Goal: Information Seeking & Learning: Obtain resource

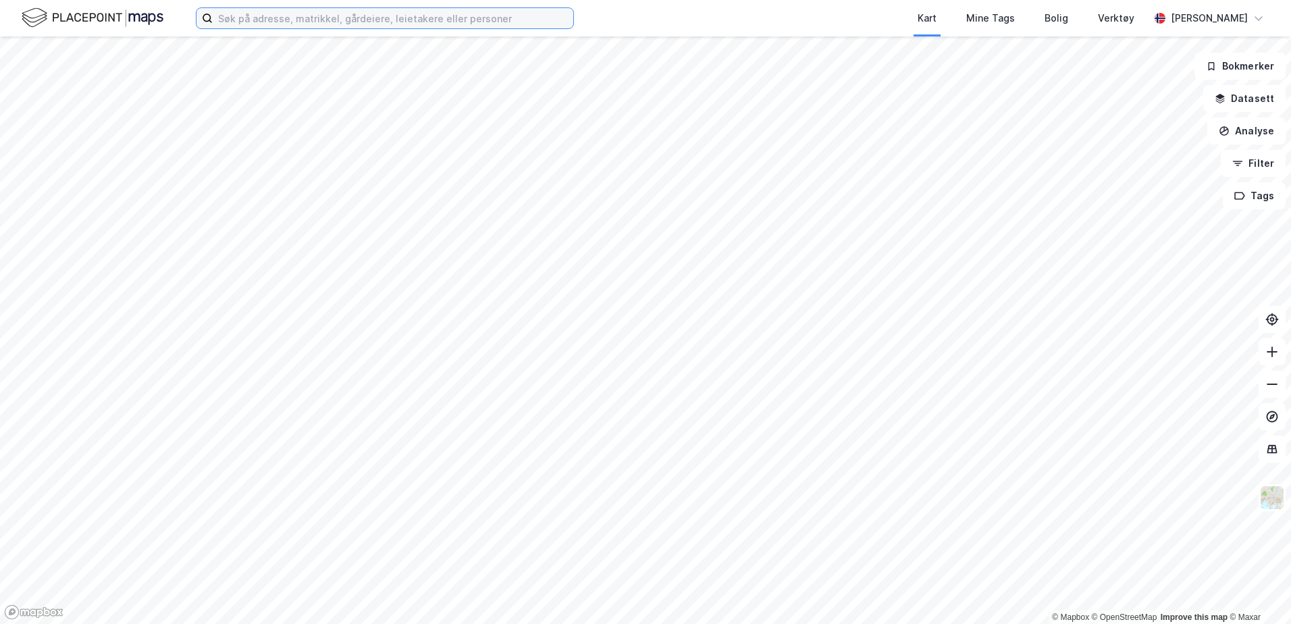
click at [266, 25] on input at bounding box center [393, 18] width 361 height 20
click at [267, 20] on input at bounding box center [393, 18] width 361 height 20
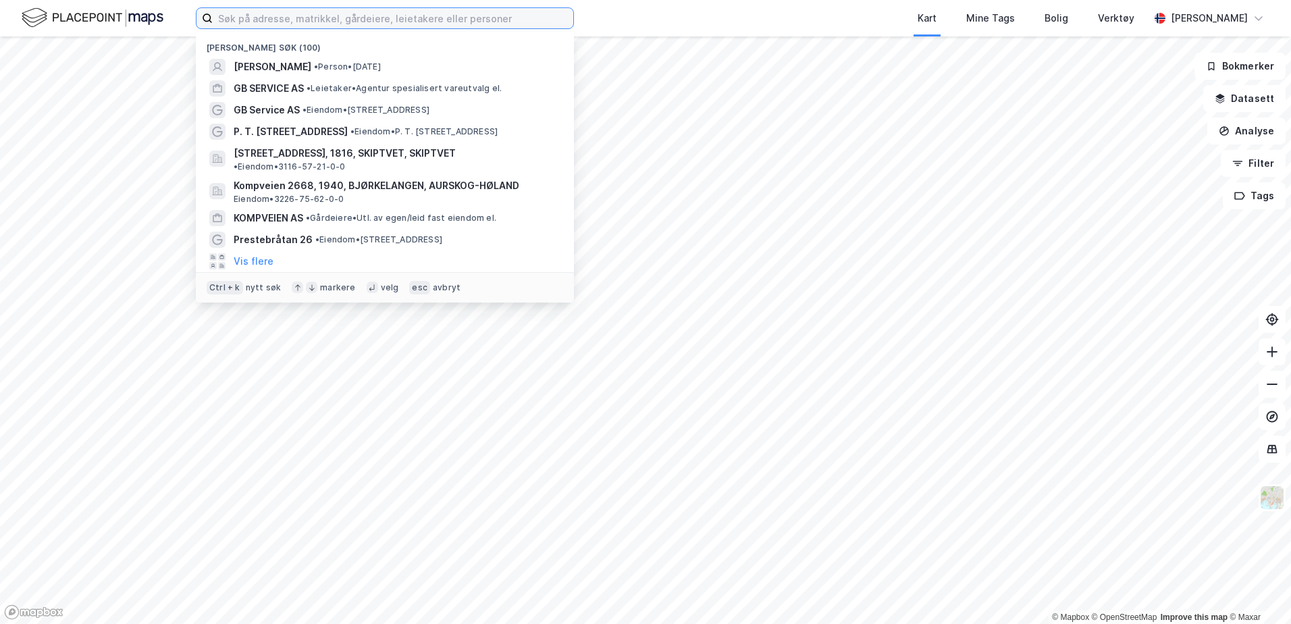
click at [267, 20] on input at bounding box center [393, 18] width 361 height 20
paste input "Nordre Liverudvei 131, 1816 Skiptvet"
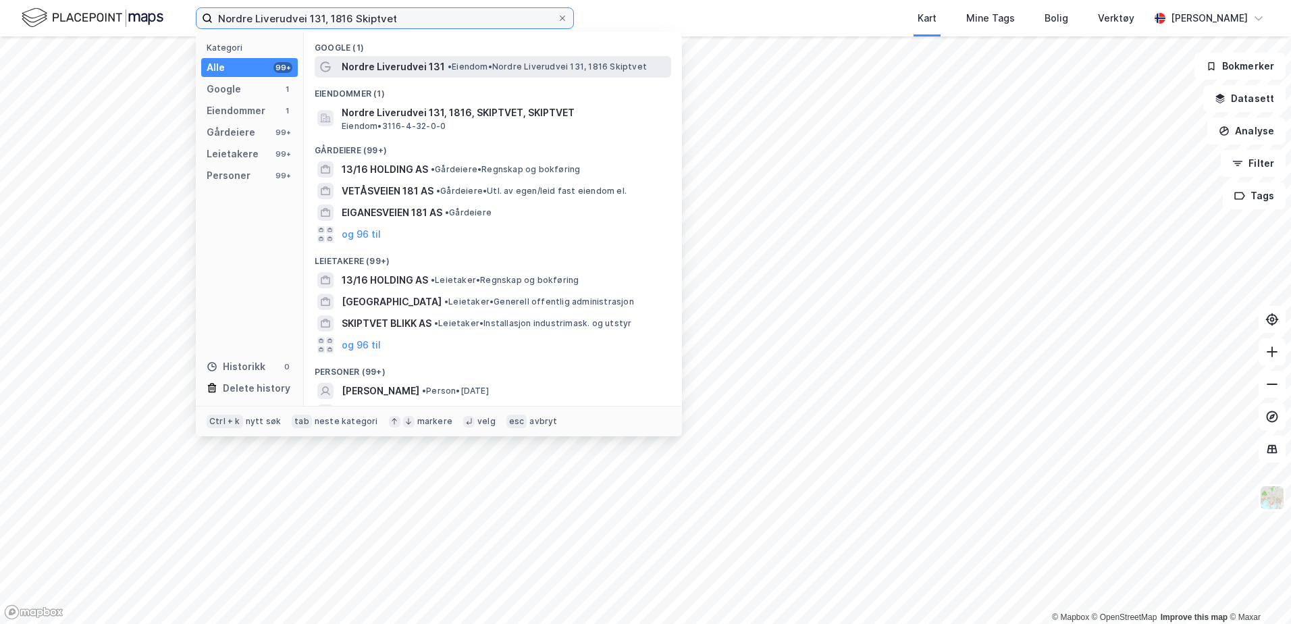
type input "Nordre Liverudvei 131, 1816 Skiptvet"
click at [388, 59] on span "Nordre Liverudvei 131" at bounding box center [393, 67] width 103 height 16
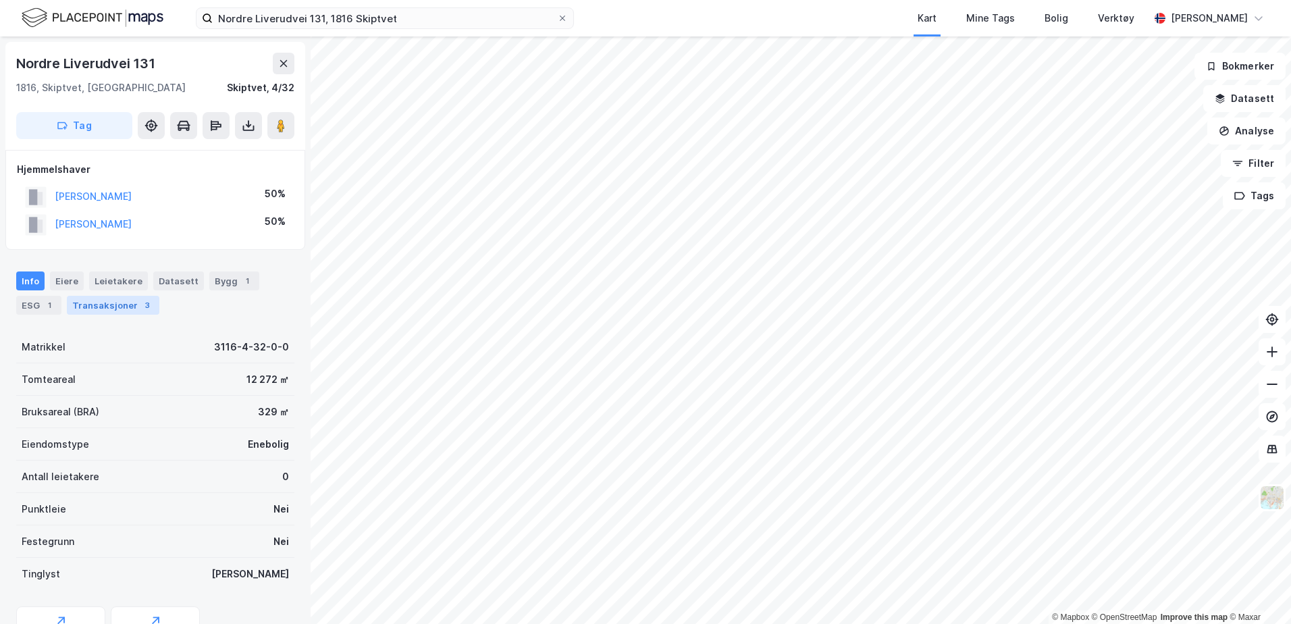
click at [103, 300] on div "Transaksjoner 3" at bounding box center [113, 305] width 93 height 19
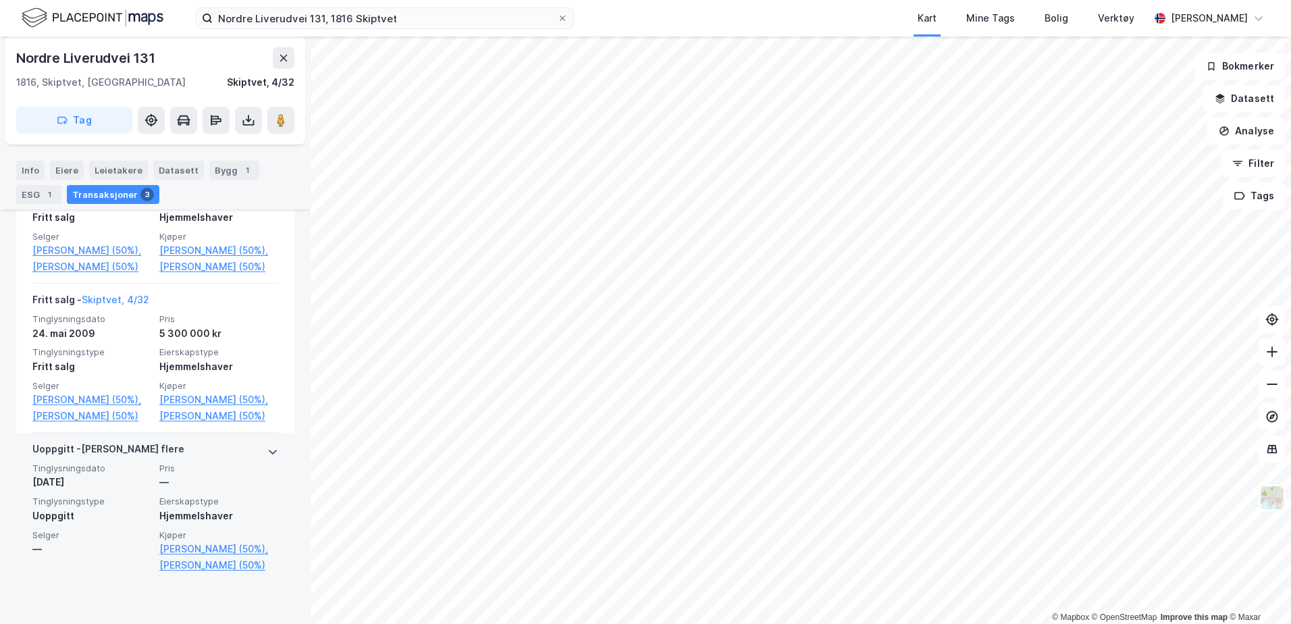
scroll to position [439, 0]
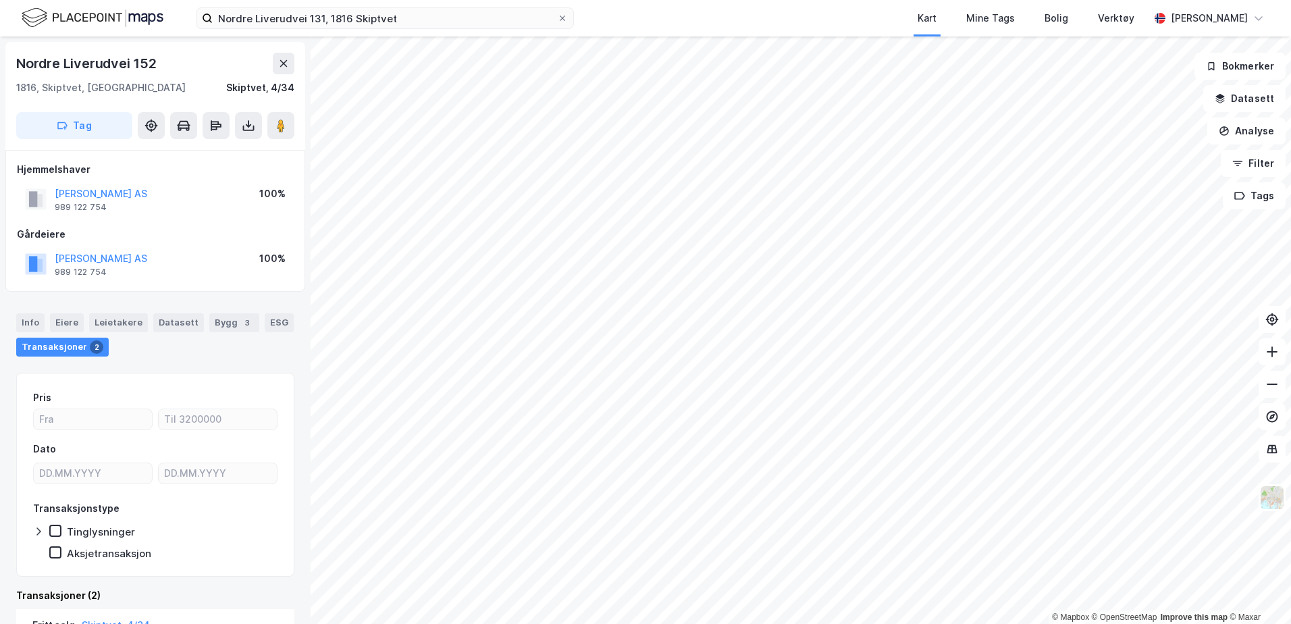
click at [111, 186] on div "[PERSON_NAME] AS" at bounding box center [101, 194] width 93 height 16
click at [0, 0] on button "[PERSON_NAME] AS" at bounding box center [0, 0] width 0 height 0
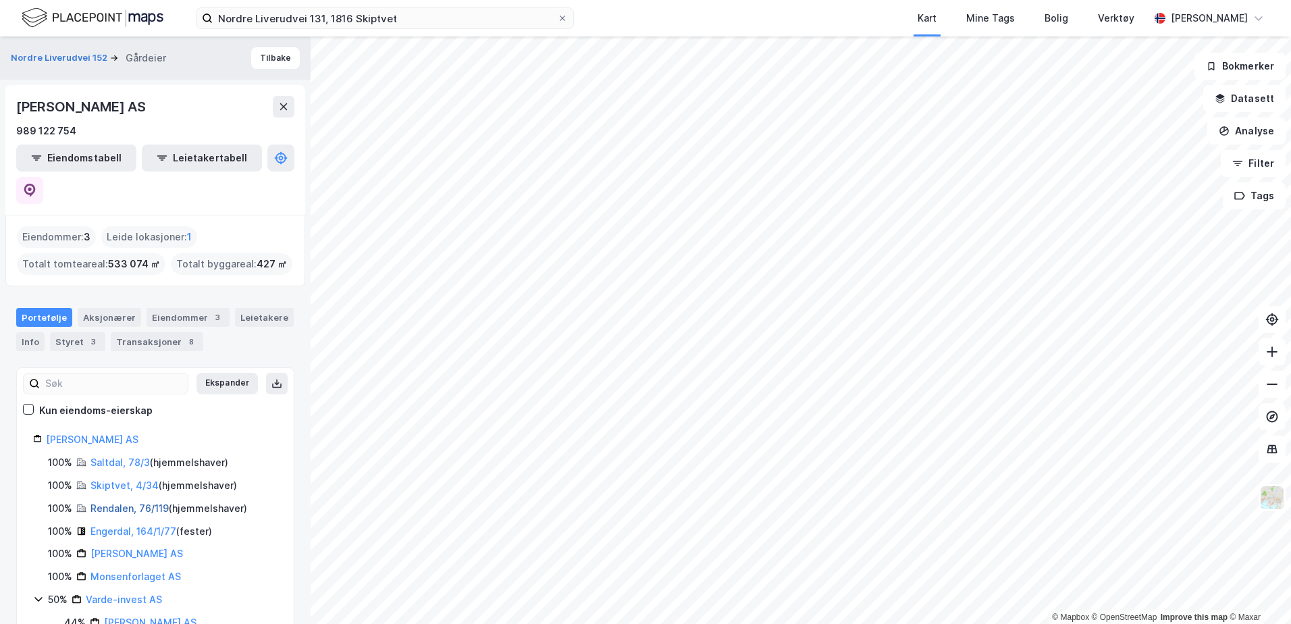
click at [130, 502] on link "Rendalen, 76/119" at bounding box center [129, 507] width 78 height 11
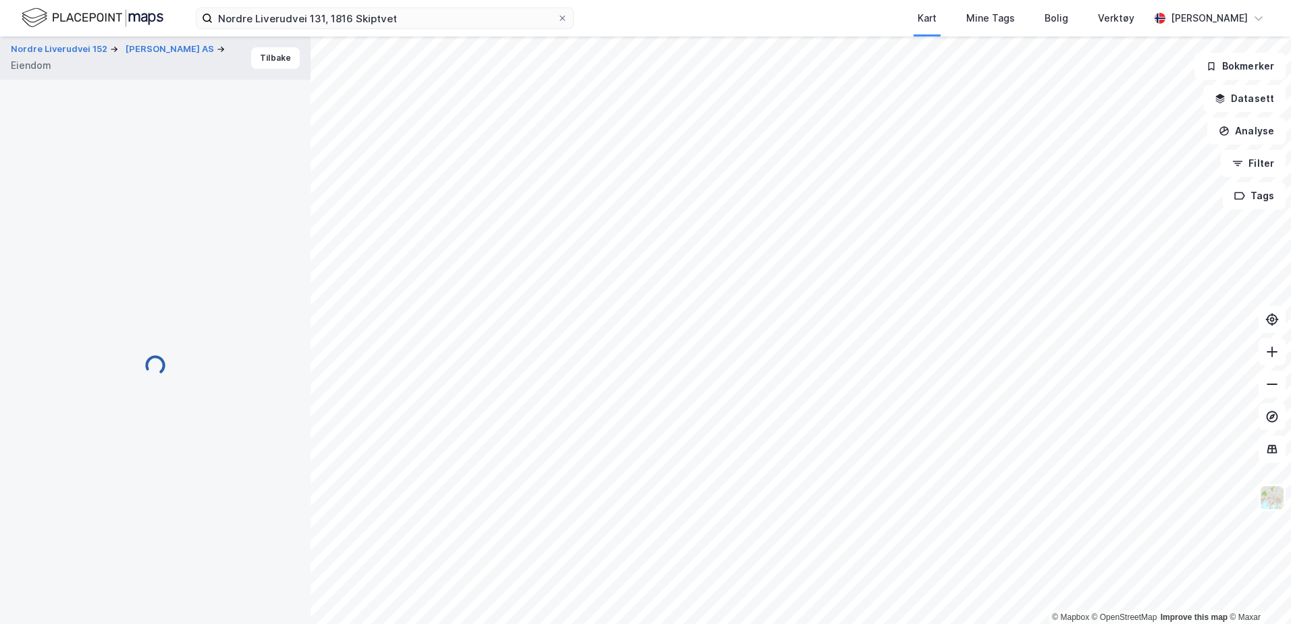
scroll to position [3, 0]
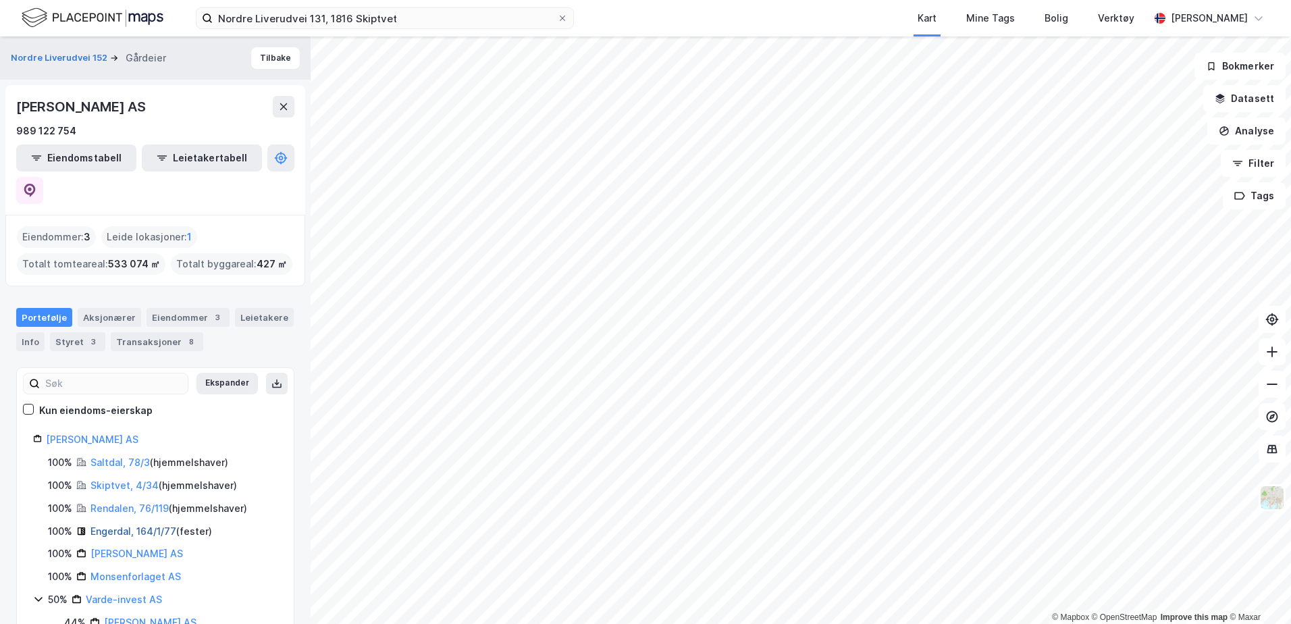
click at [130, 525] on link "Engerdal, 164/1/77" at bounding box center [133, 530] width 86 height 11
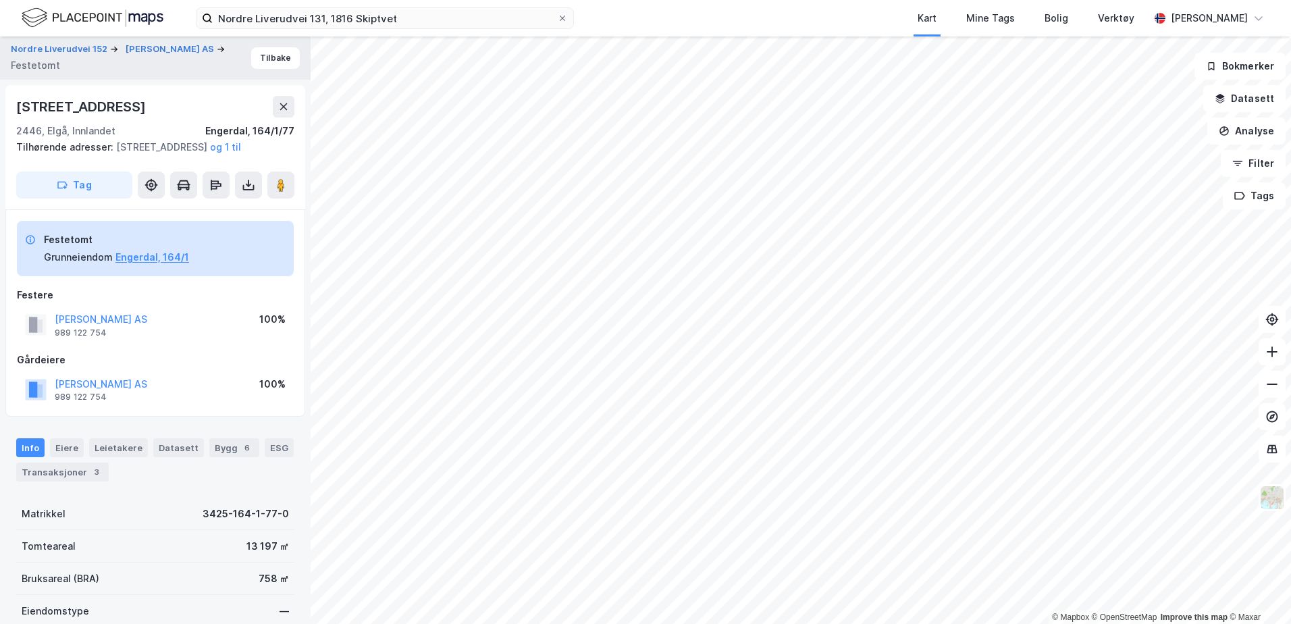
scroll to position [3, 0]
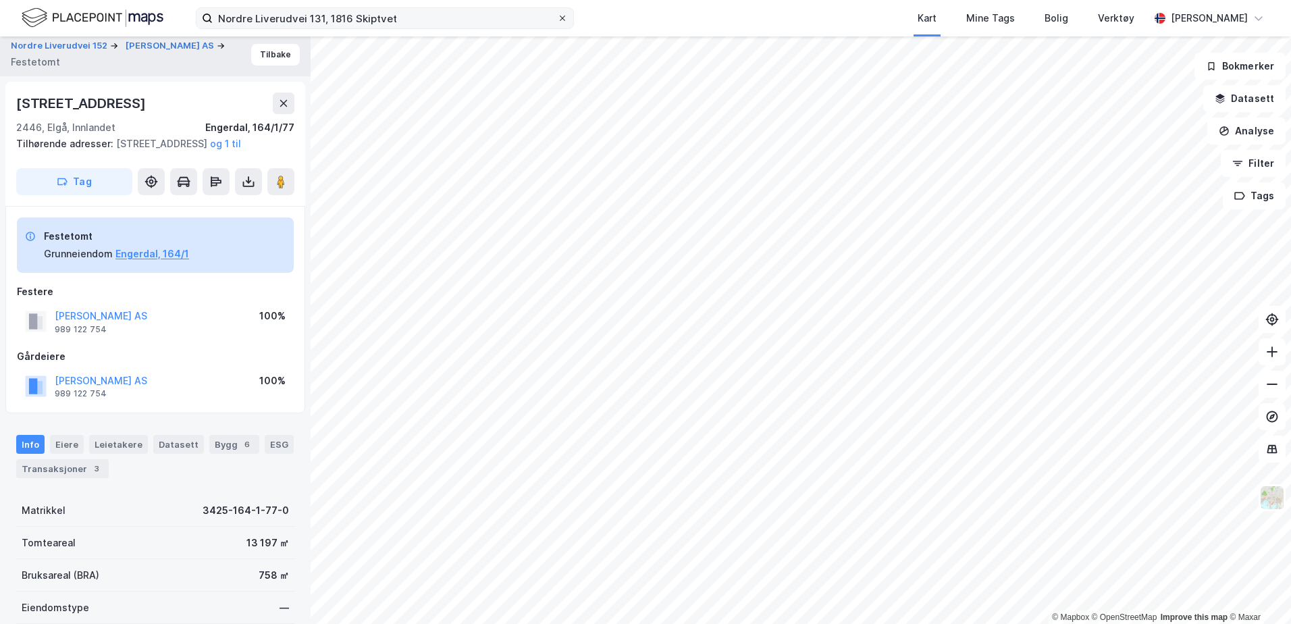
click at [561, 21] on icon at bounding box center [563, 18] width 8 height 8
click at [557, 21] on input "Nordre Liverudvei 131, 1816 Skiptvet" at bounding box center [385, 18] width 344 height 20
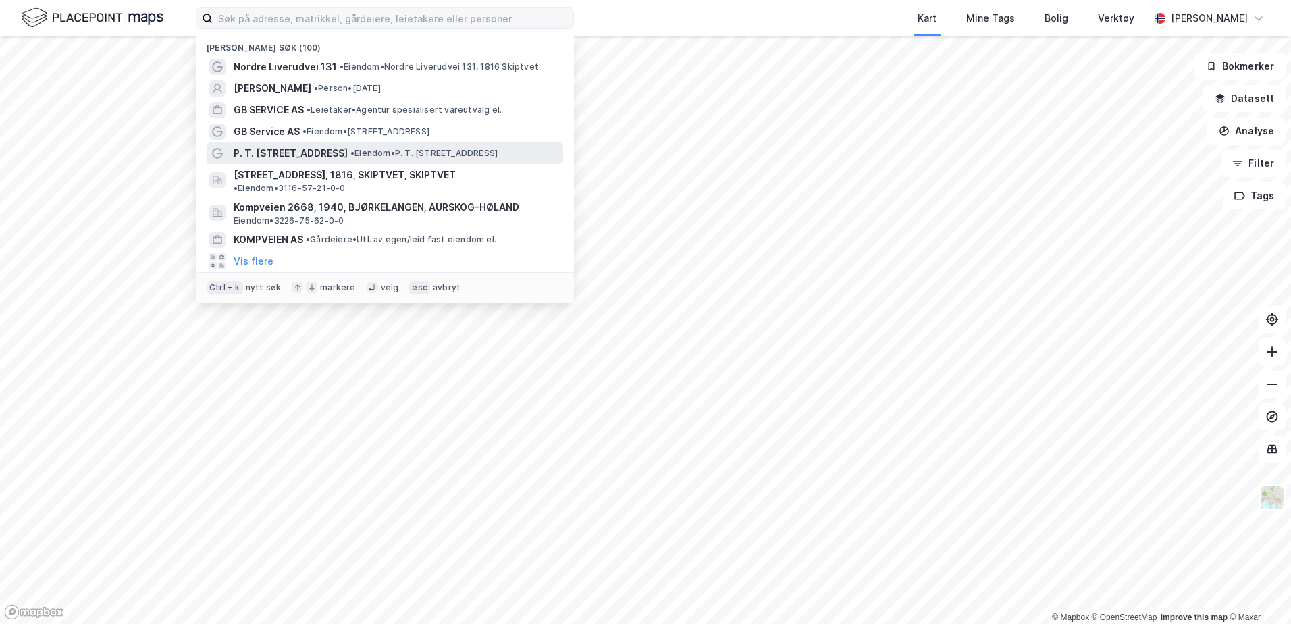
click at [288, 155] on span "P. T. [STREET_ADDRESS]" at bounding box center [291, 153] width 114 height 16
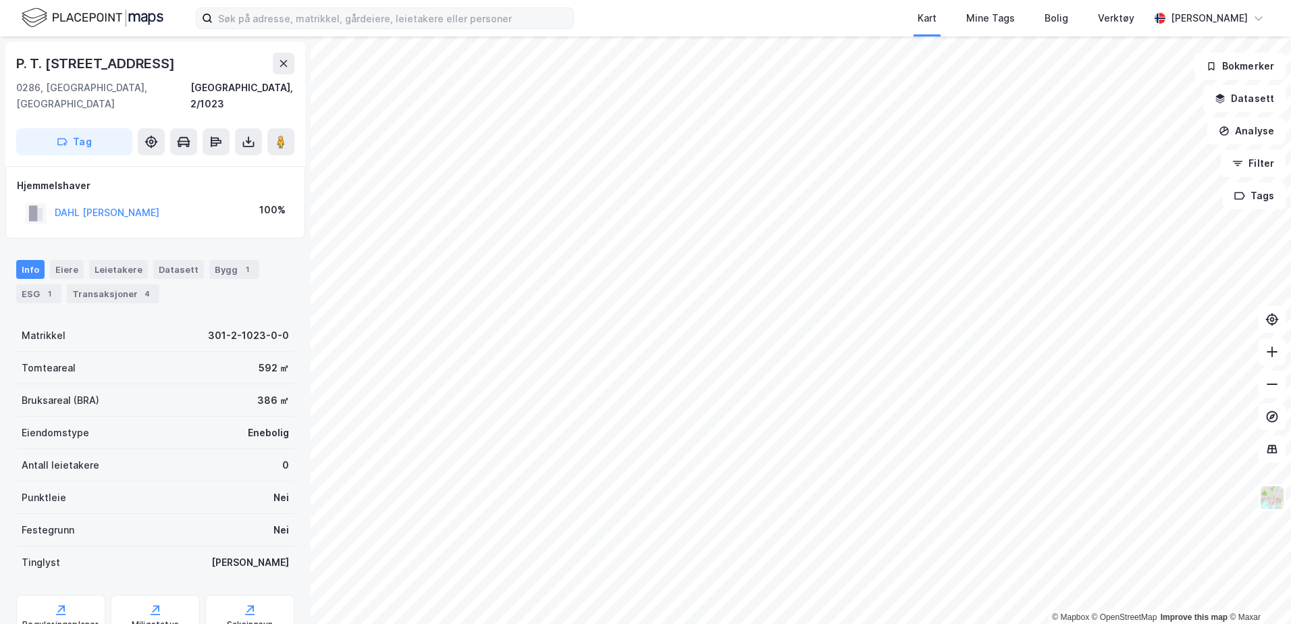
scroll to position [3, 0]
click at [247, 24] on input at bounding box center [393, 18] width 361 height 20
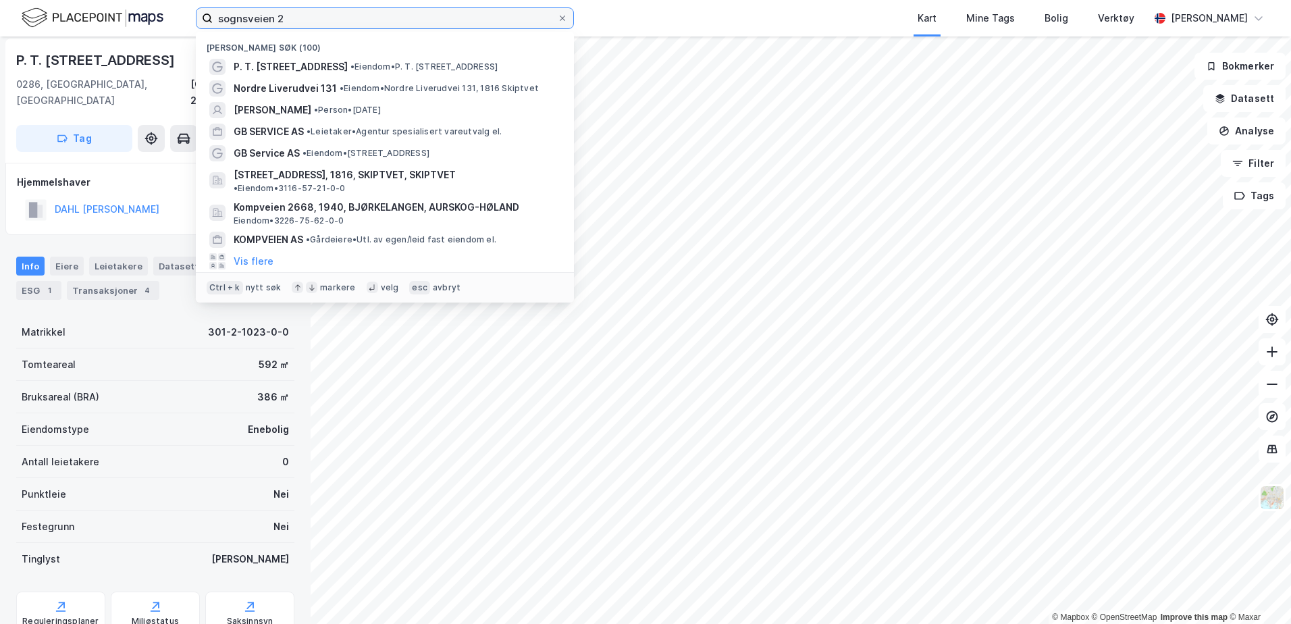
type input "sognsveien 2"
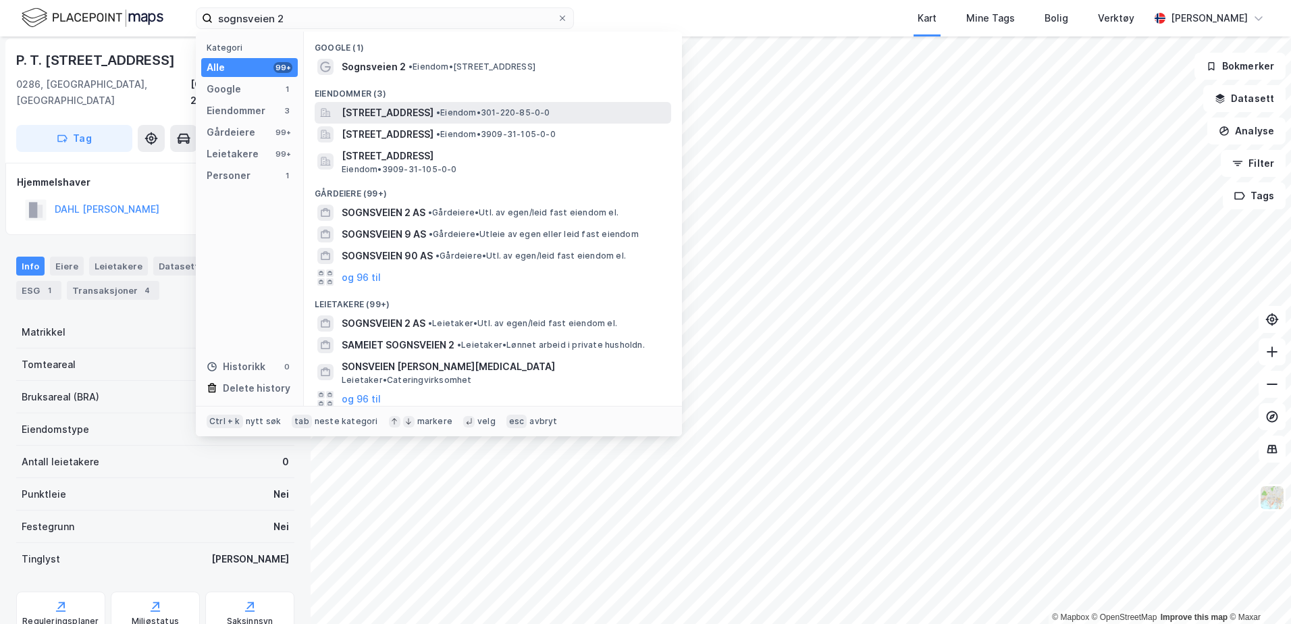
click at [388, 103] on div "[STREET_ADDRESS] • Eiendom • 301-220-85-0-0" at bounding box center [493, 113] width 357 height 22
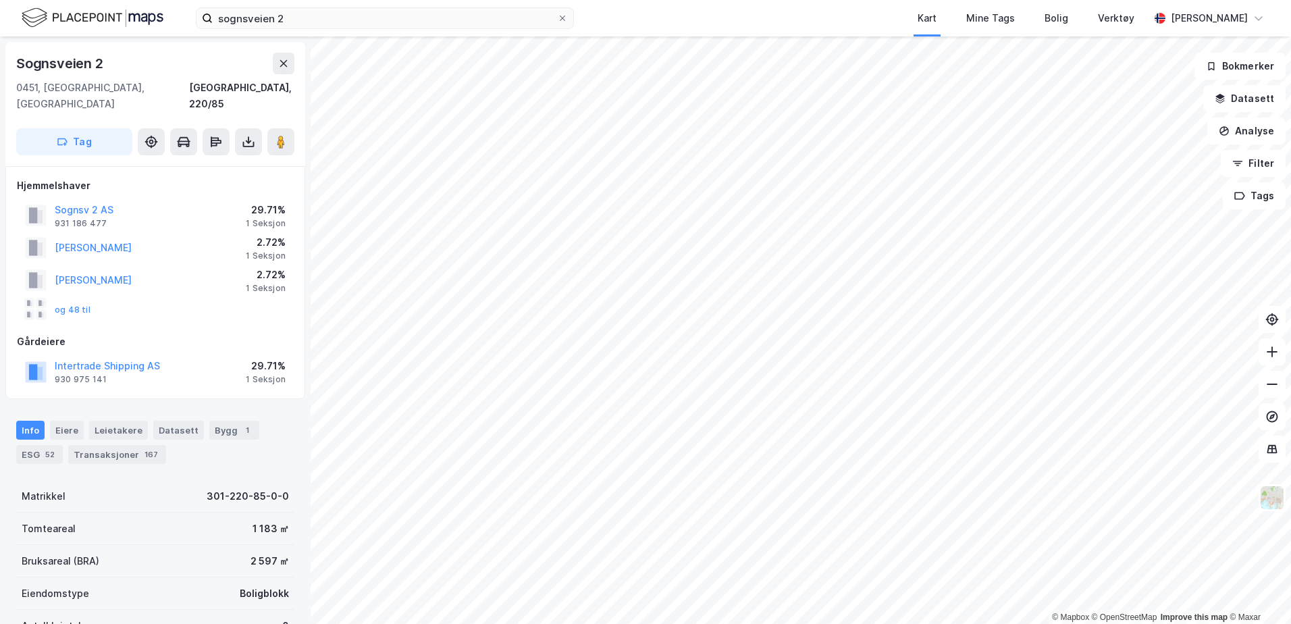
scroll to position [3, 0]
click at [0, 0] on button "Sognsv 2 AS" at bounding box center [0, 0] width 0 height 0
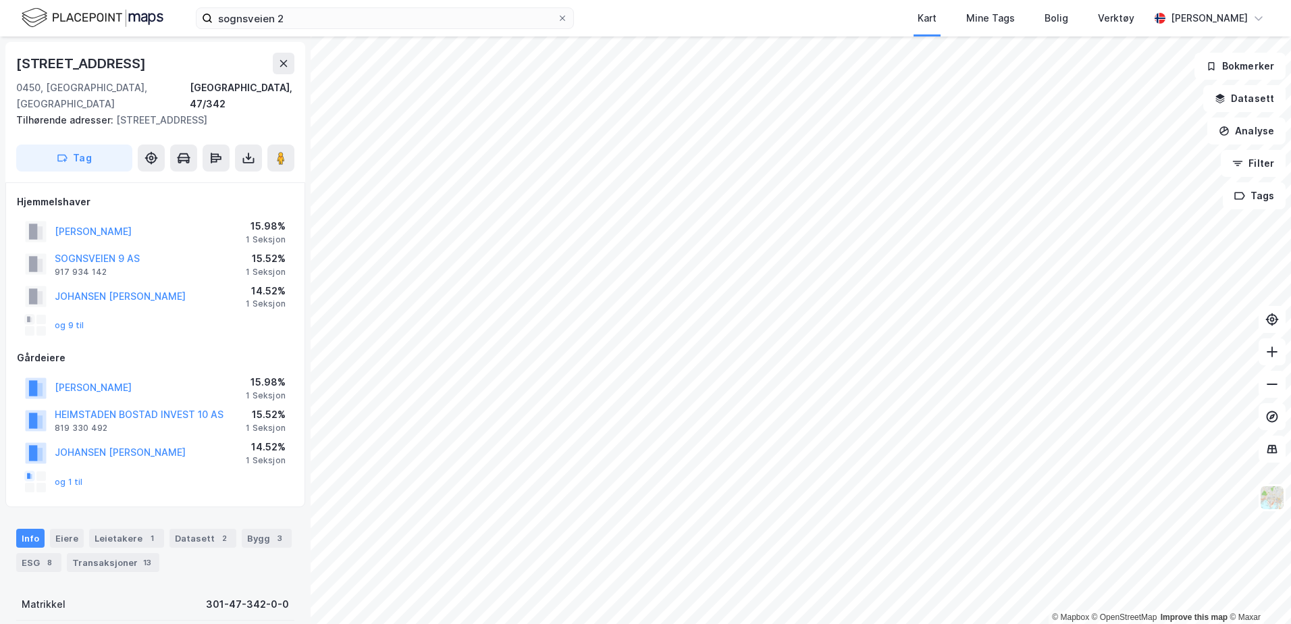
scroll to position [3, 0]
click at [0, 0] on button "og 9 til" at bounding box center [0, 0] width 0 height 0
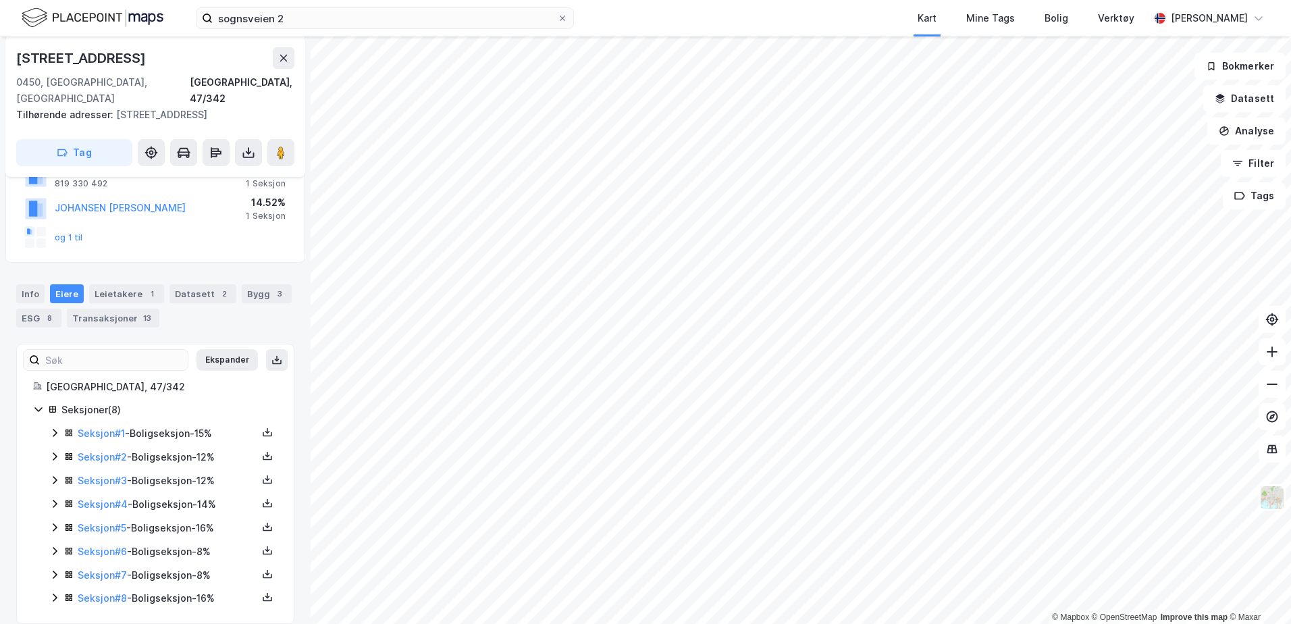
click at [54, 427] on icon at bounding box center [54, 432] width 11 height 11
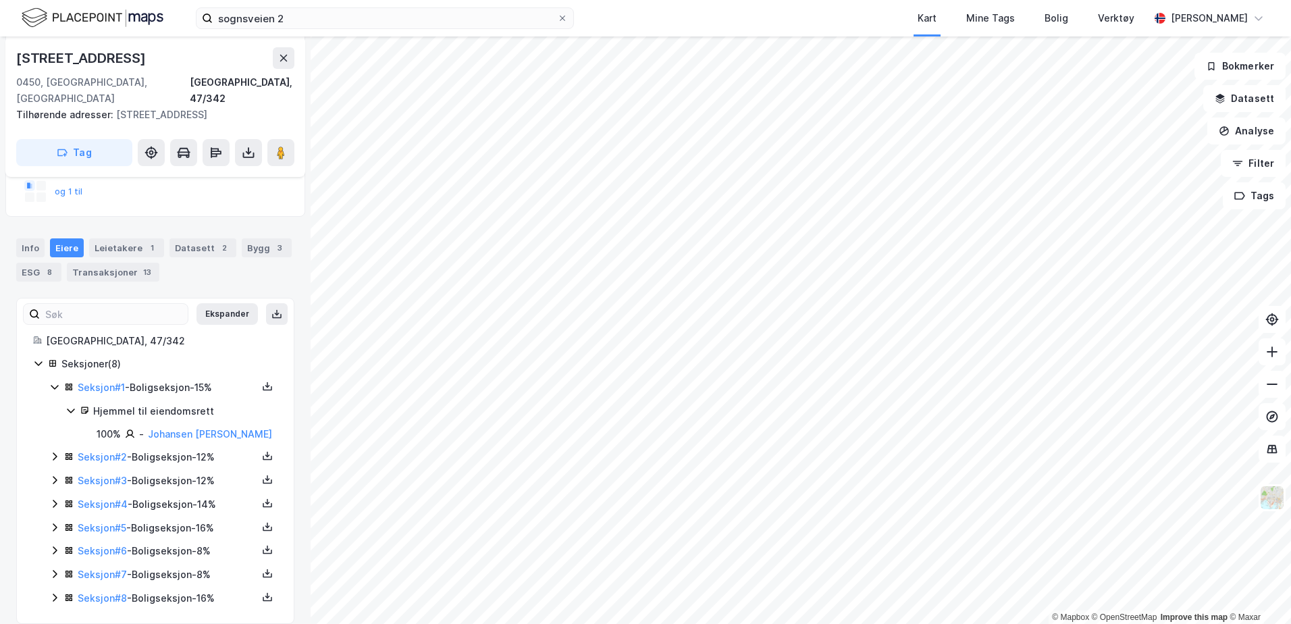
click at [51, 451] on icon at bounding box center [54, 456] width 11 height 11
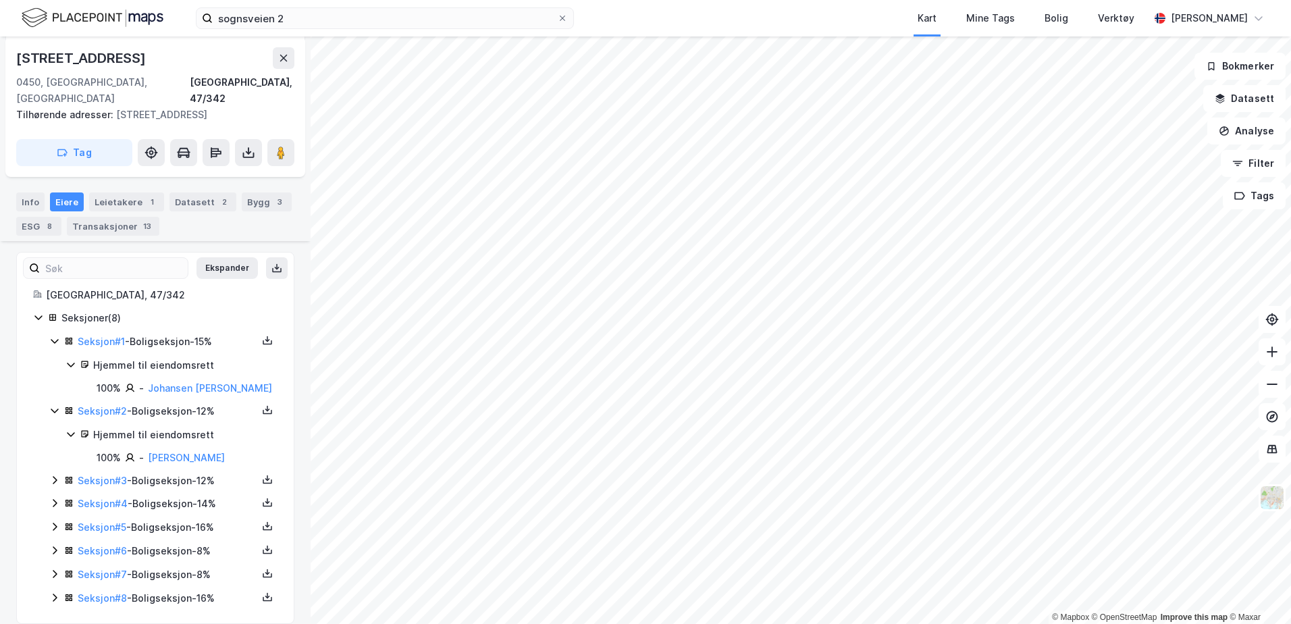
click at [59, 475] on icon at bounding box center [54, 480] width 11 height 11
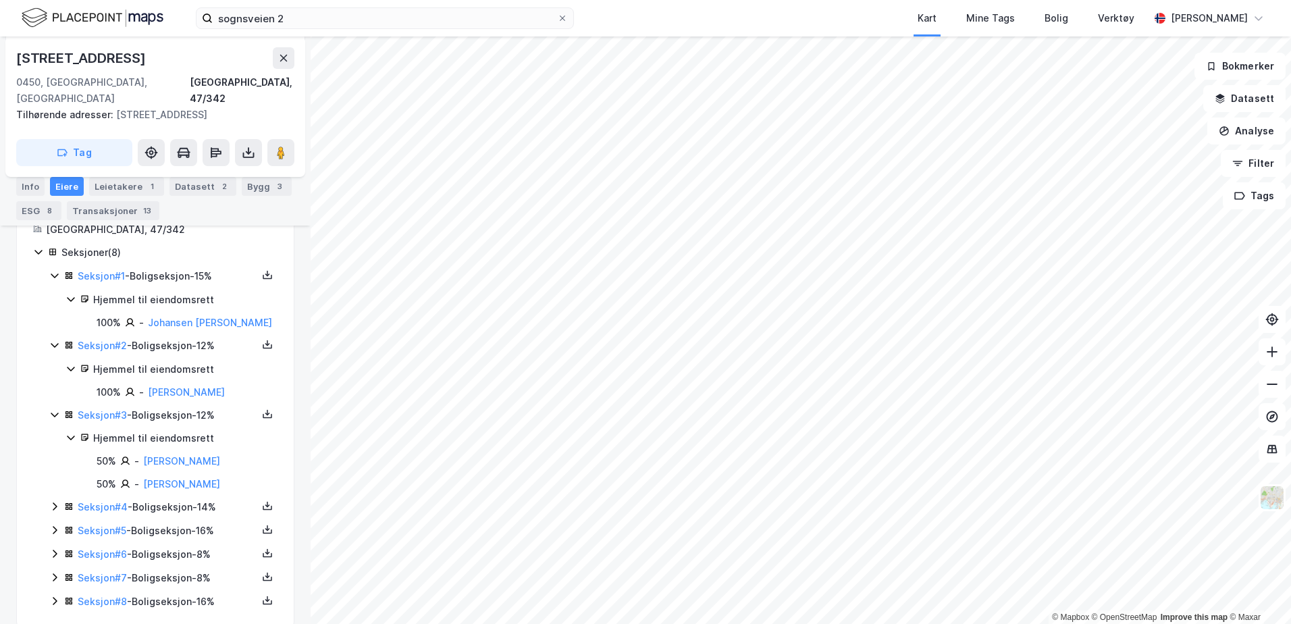
scroll to position [405, 0]
click at [57, 498] on icon at bounding box center [54, 503] width 11 height 11
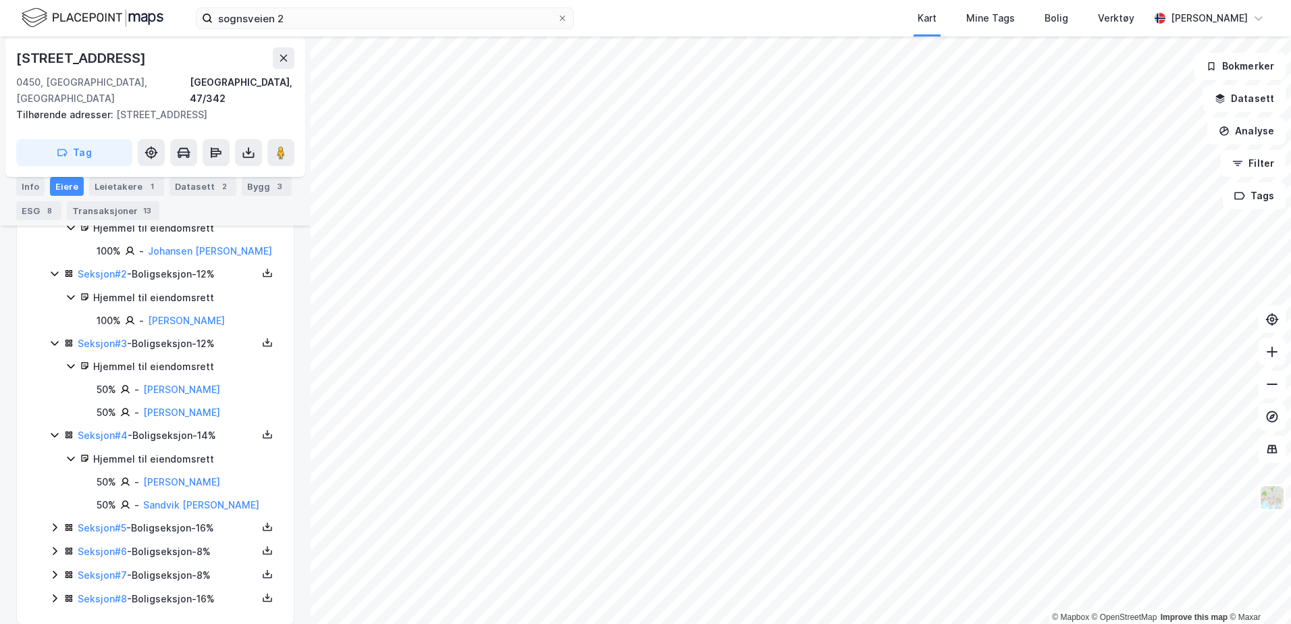
scroll to position [474, 0]
click at [50, 519] on div "Seksjon # 5 - Boligseksjon - 16%" at bounding box center [163, 527] width 228 height 17
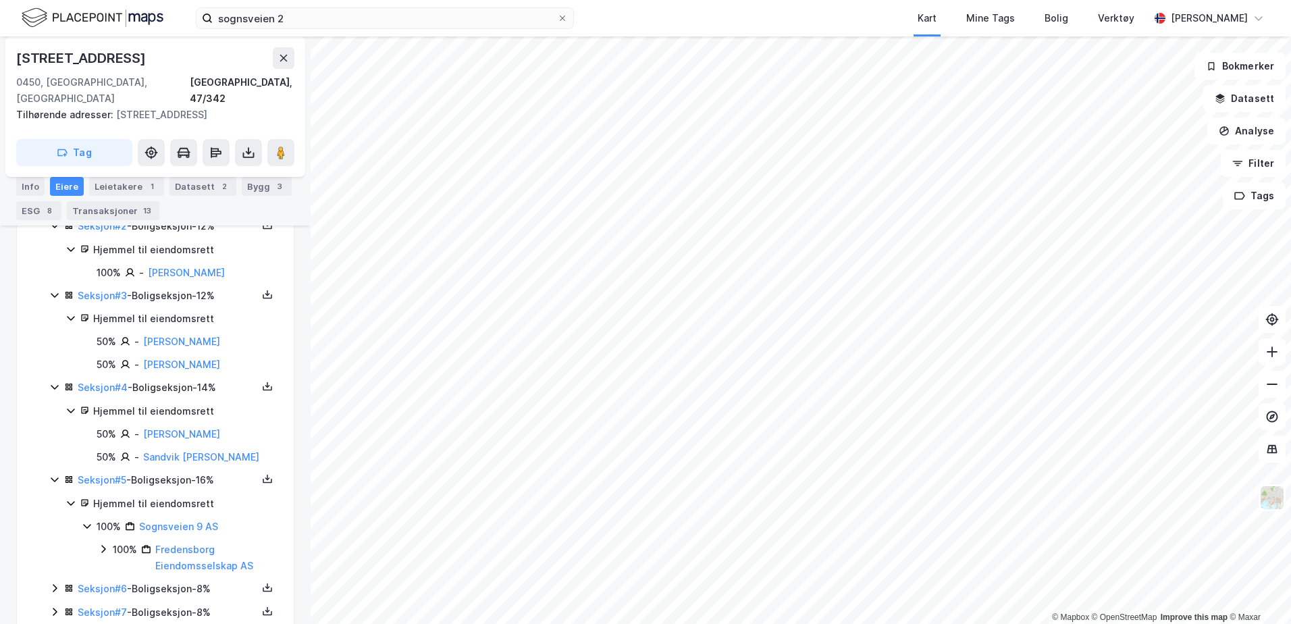
scroll to position [559, 0]
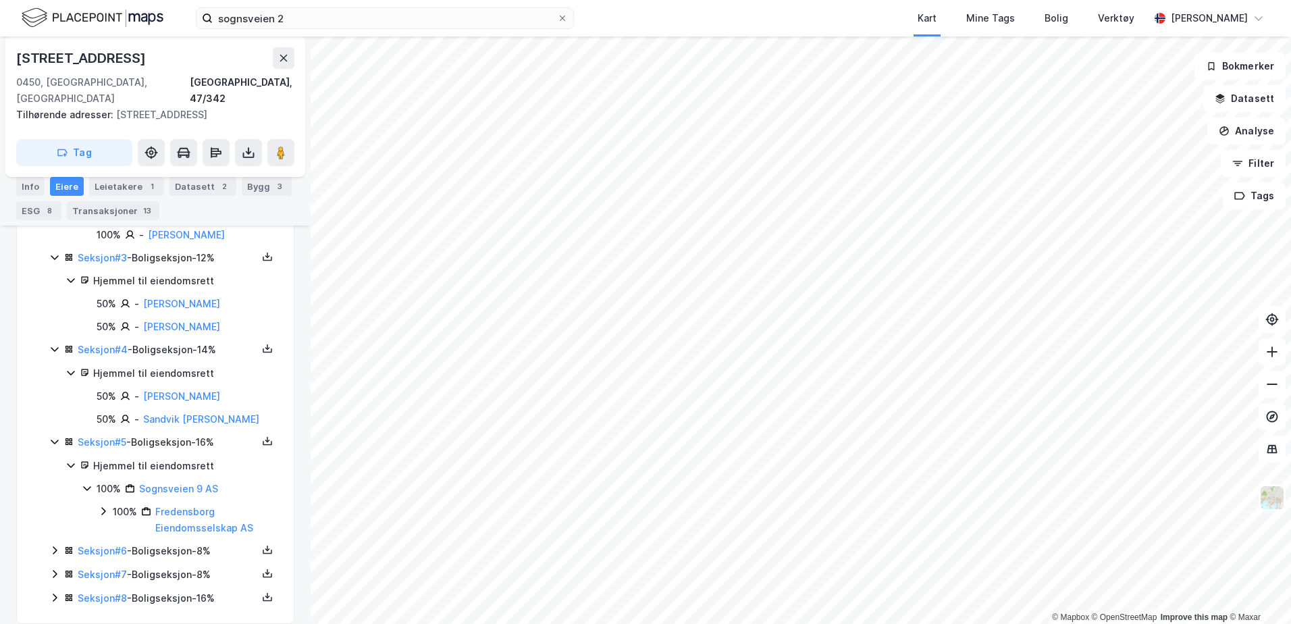
click at [49, 545] on icon at bounding box center [54, 550] width 11 height 11
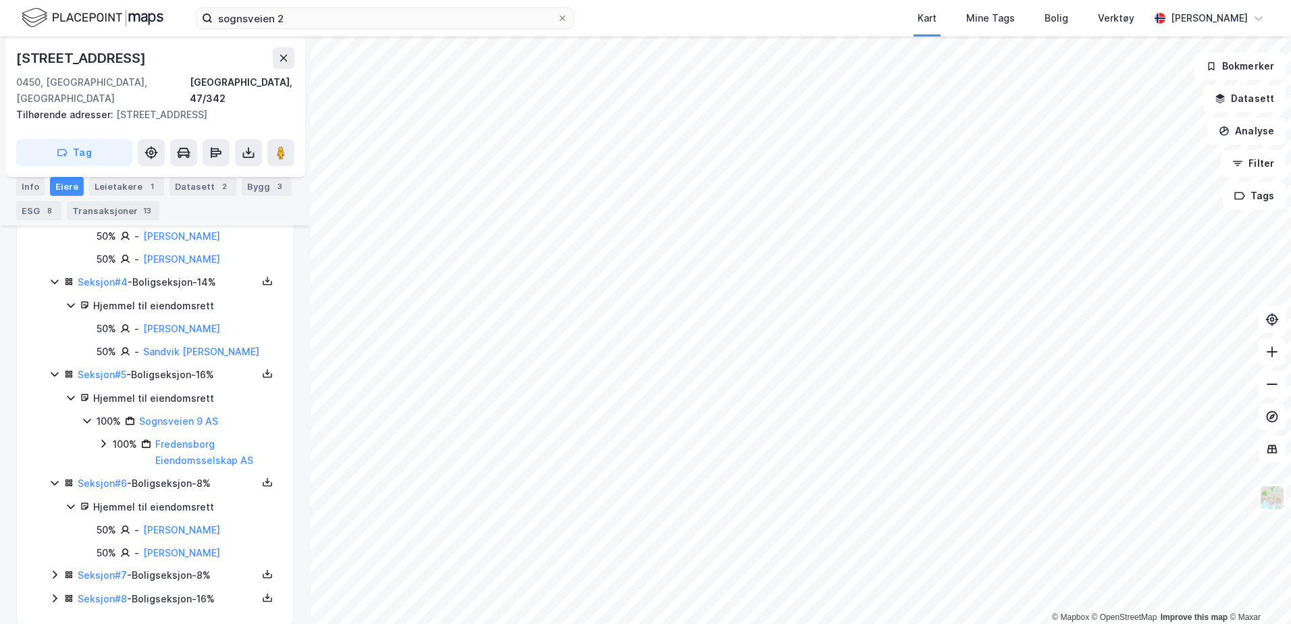
scroll to position [627, 0]
click at [51, 569] on icon at bounding box center [54, 574] width 11 height 11
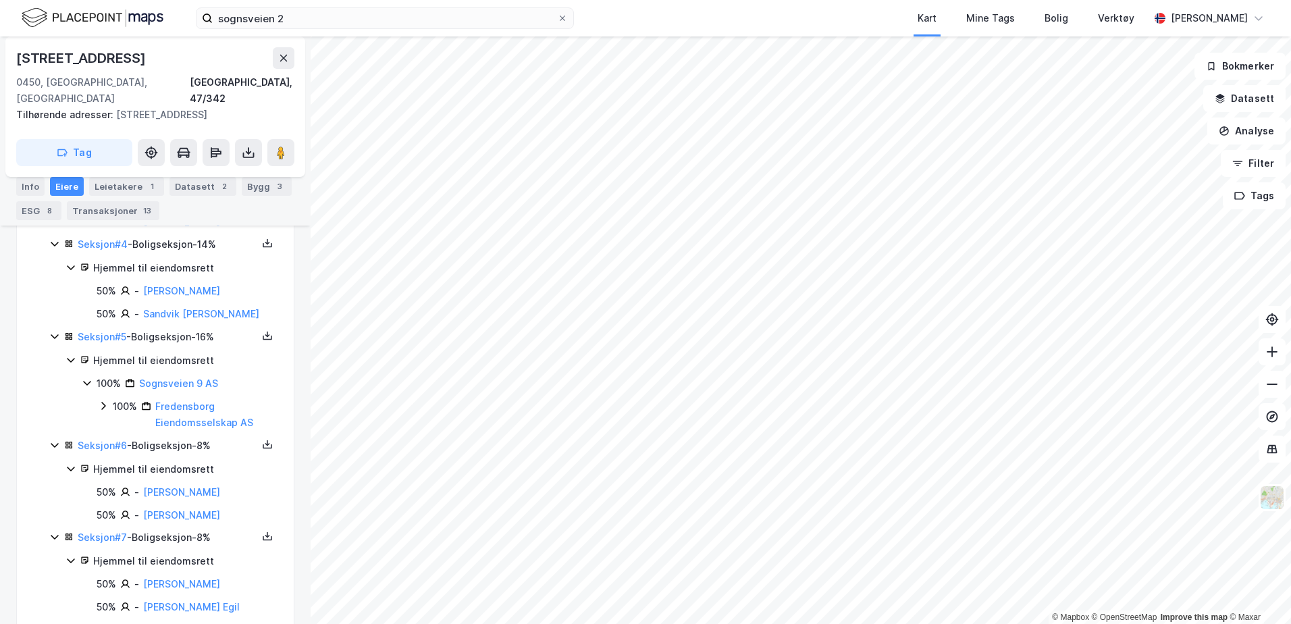
scroll to position [696, 0]
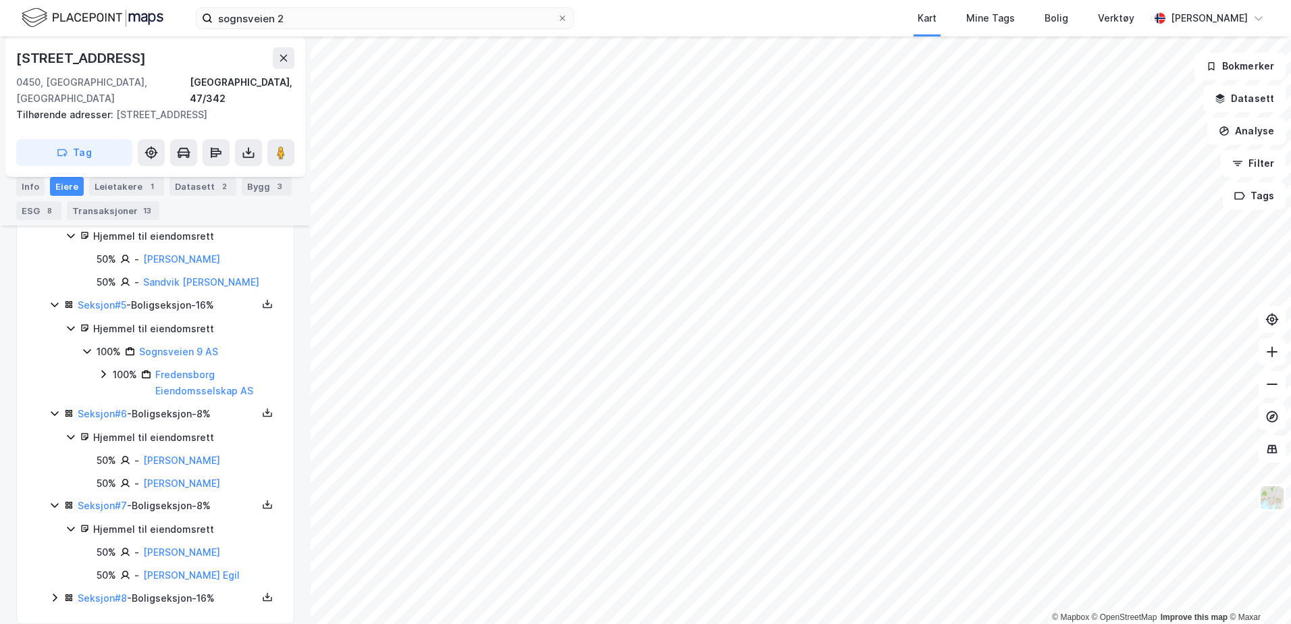
click at [63, 571] on div "Seksjon # 1 - Boligseksjon - 15% Hjemmel til eiendomsrett 100% - Johansen [PERS…" at bounding box center [163, 290] width 228 height 633
click at [55, 590] on div "Seksjon # 8 - Boligseksjon - 16%" at bounding box center [163, 598] width 228 height 17
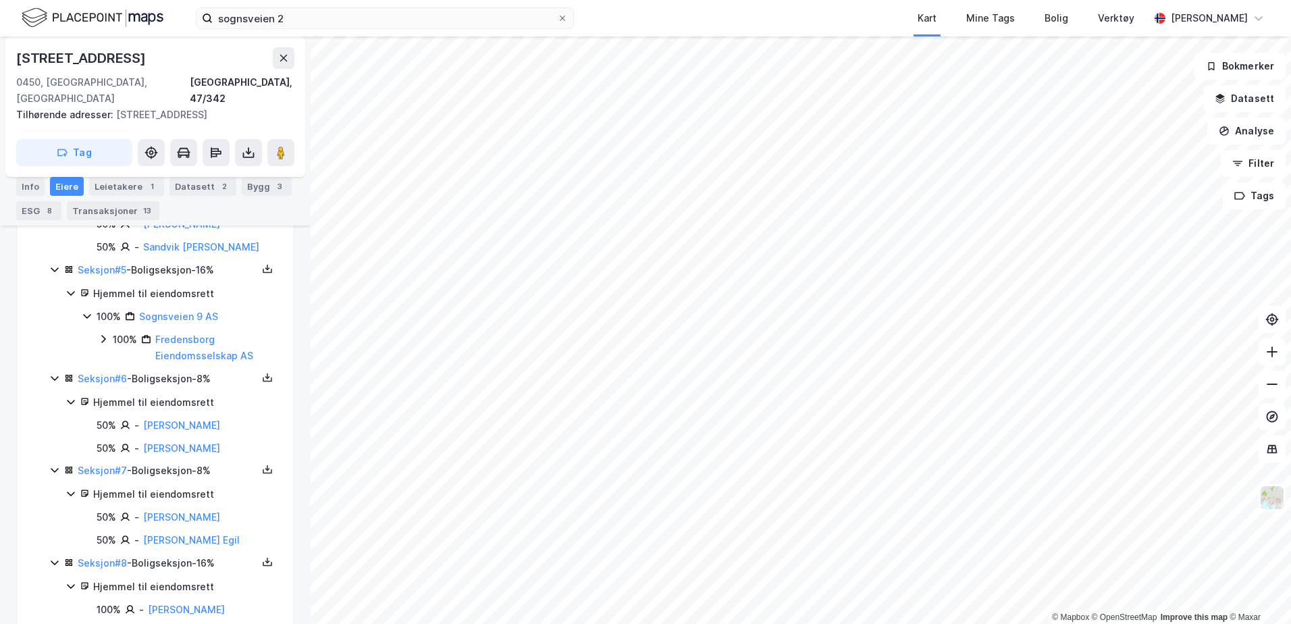
scroll to position [742, 0]
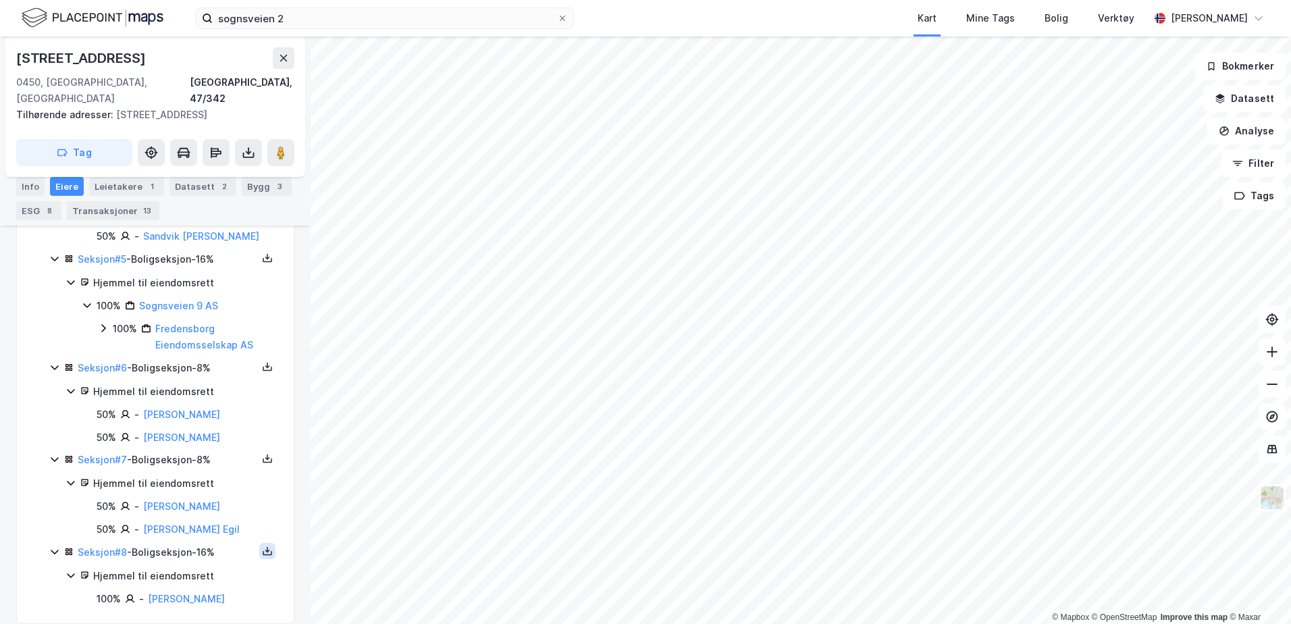
click at [267, 547] on icon at bounding box center [267, 550] width 1 height 6
click at [196, 502] on div "Grunnbok" at bounding box center [185, 510] width 45 height 16
